Goal: Information Seeking & Learning: Learn about a topic

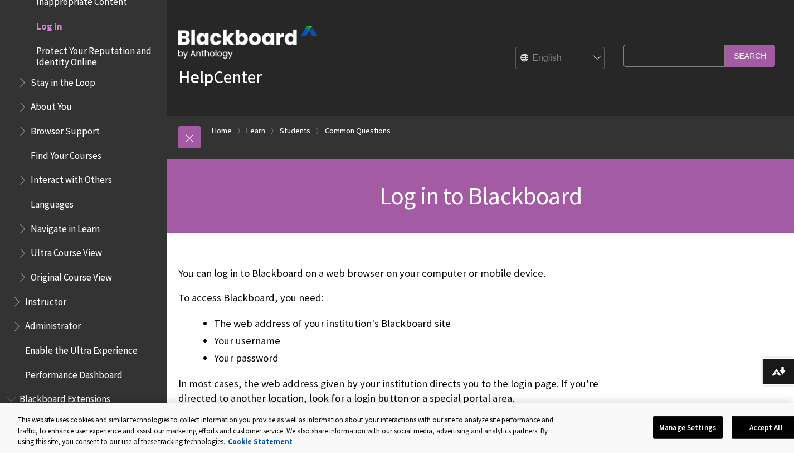
click at [65, 23] on span "Log in" at bounding box center [91, 26] width 137 height 19
click at [55, 29] on span "Log in" at bounding box center [49, 24] width 26 height 15
click at [57, 29] on span "Log in" at bounding box center [49, 24] width 26 height 15
click at [228, 134] on link "Home" at bounding box center [222, 131] width 20 height 14
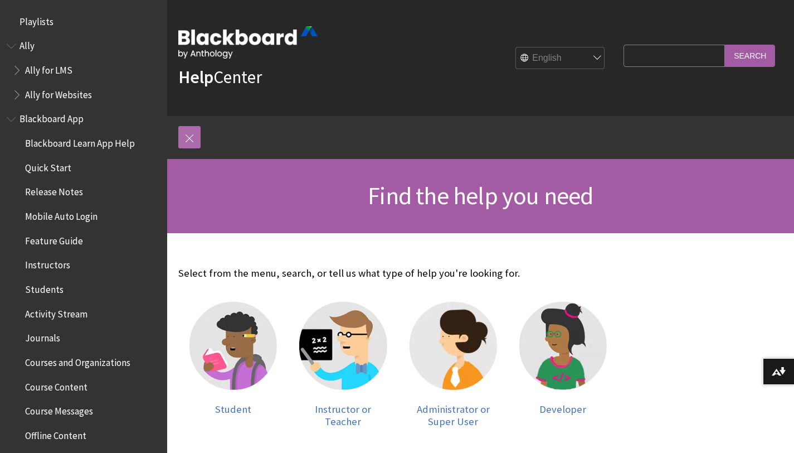
click at [192, 140] on link at bounding box center [189, 137] width 22 height 22
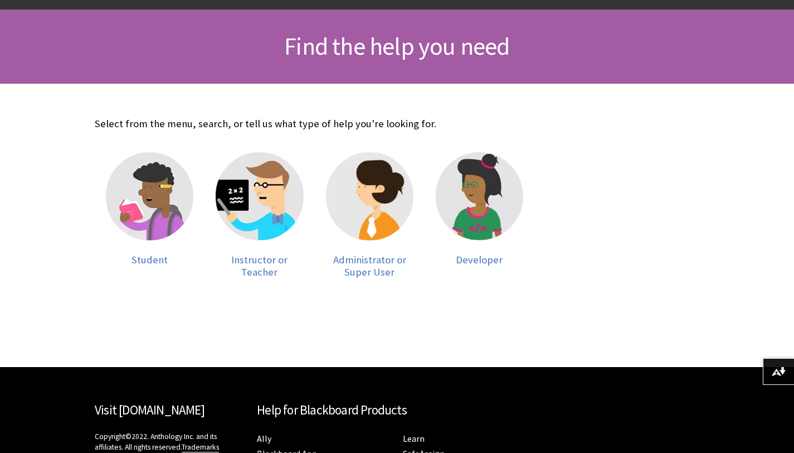
scroll to position [144, 0]
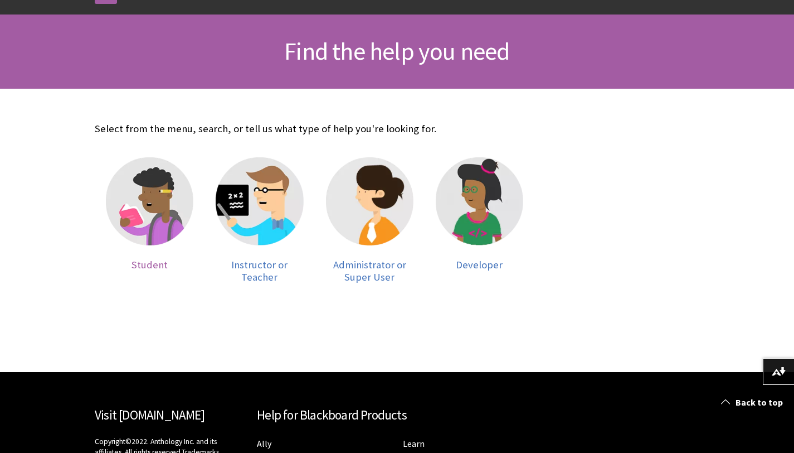
click at [132, 223] on img at bounding box center [150, 201] width 88 height 88
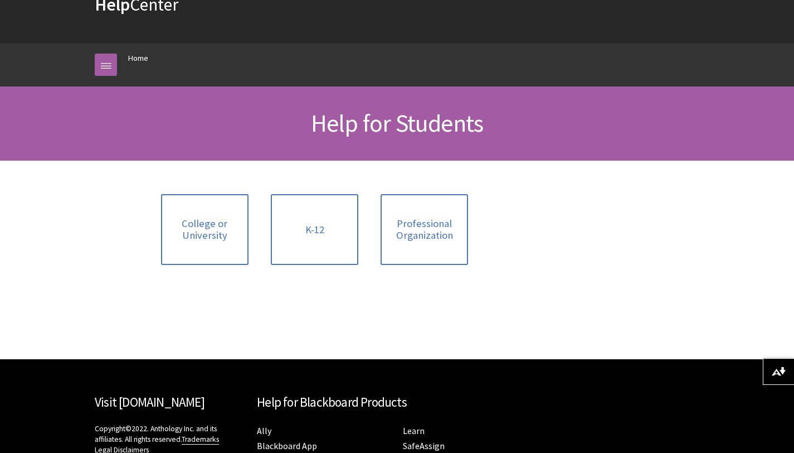
scroll to position [89, 0]
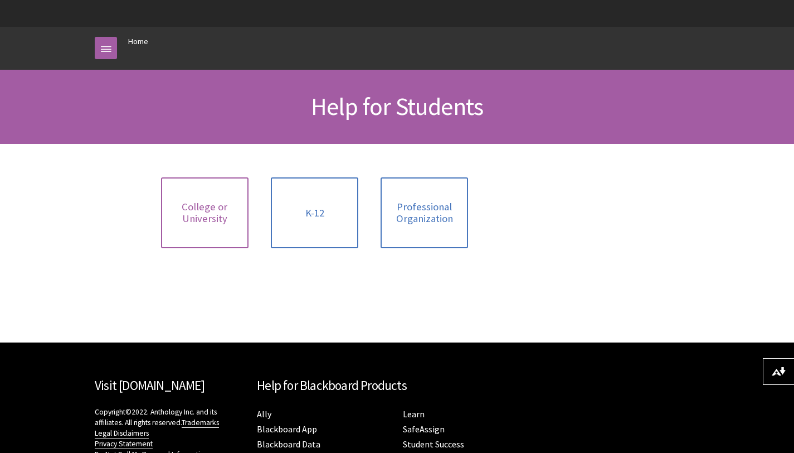
click at [198, 225] on link "College or University" at bounding box center [205, 212] width 88 height 71
